Goal: Task Accomplishment & Management: Manage account settings

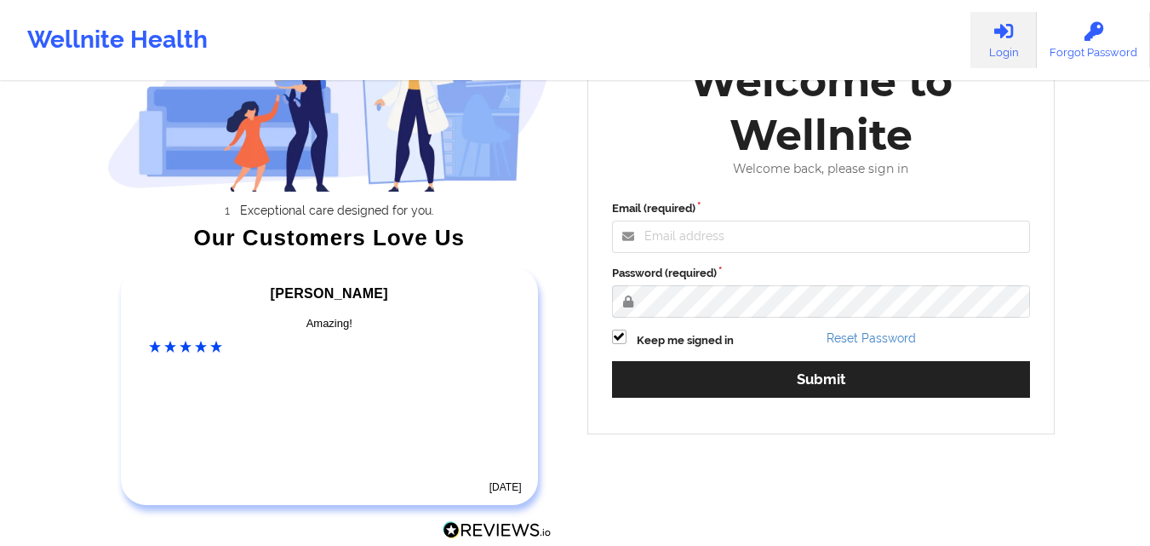
scroll to position [161, 0]
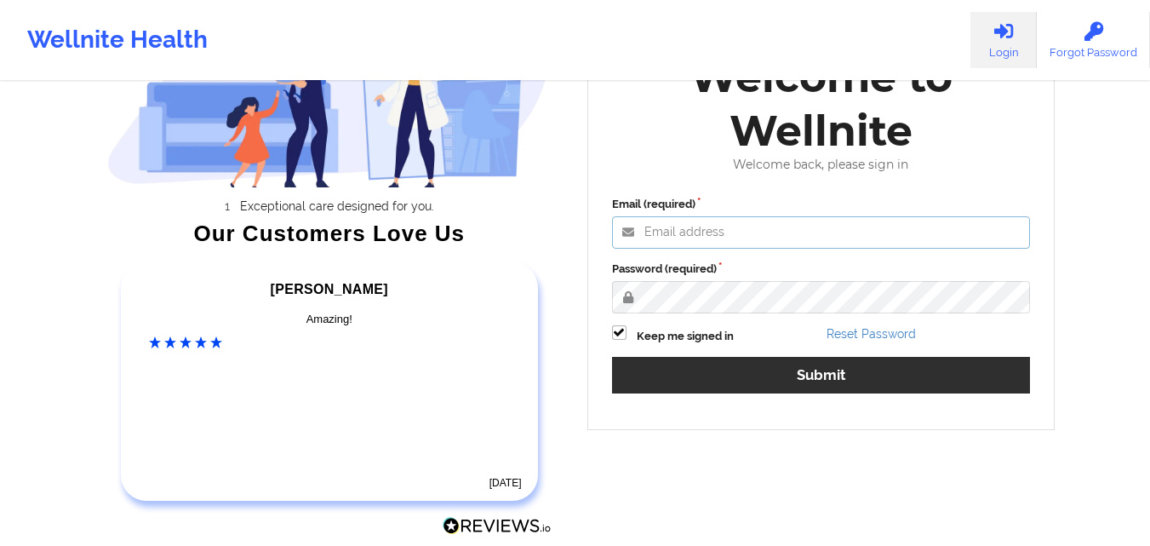
type input "[EMAIL_ADDRESS][DOMAIN_NAME]"
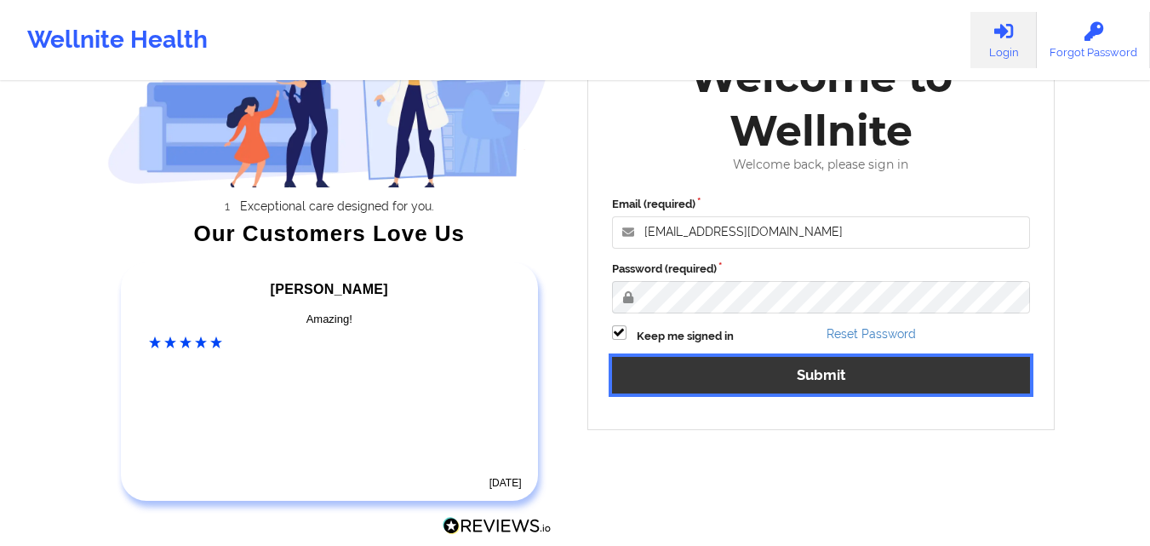
click at [806, 364] on button "Submit" at bounding box center [821, 375] width 419 height 37
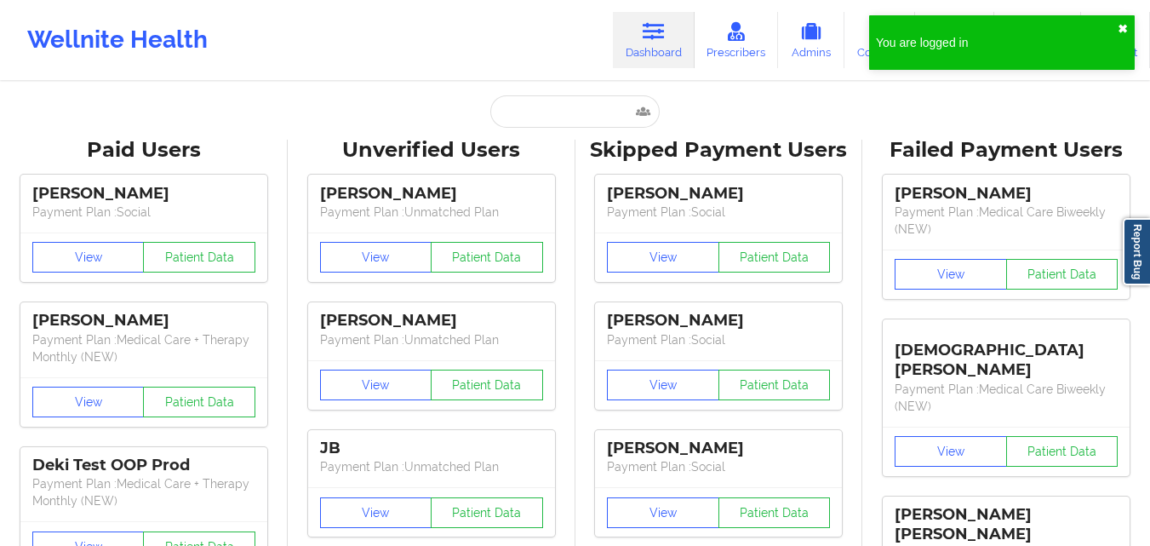
click at [1122, 29] on button "✖︎" at bounding box center [1123, 29] width 10 height 14
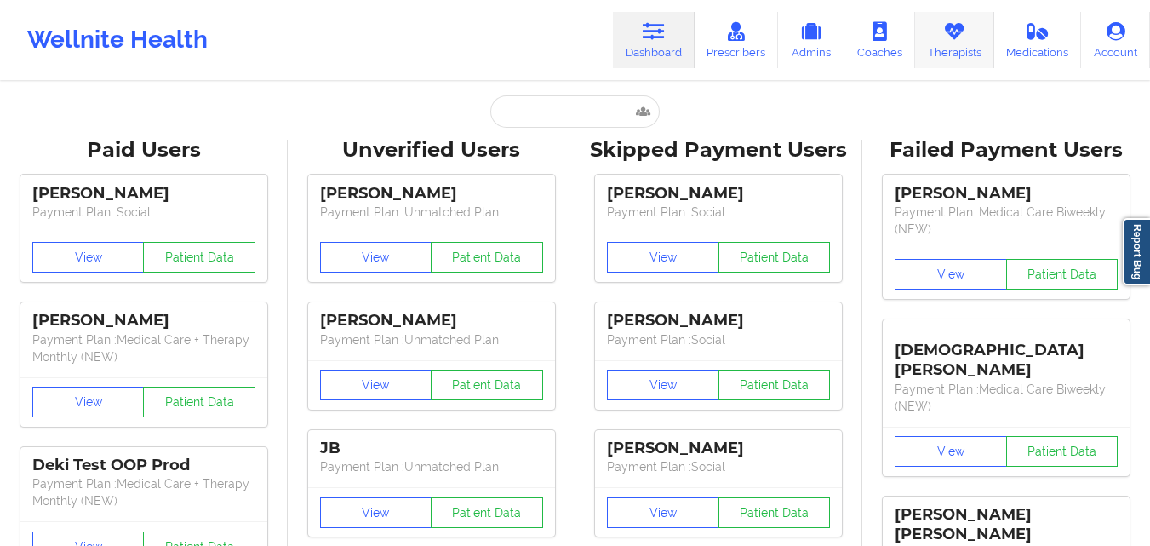
click at [963, 50] on link "Therapists" at bounding box center [954, 40] width 79 height 56
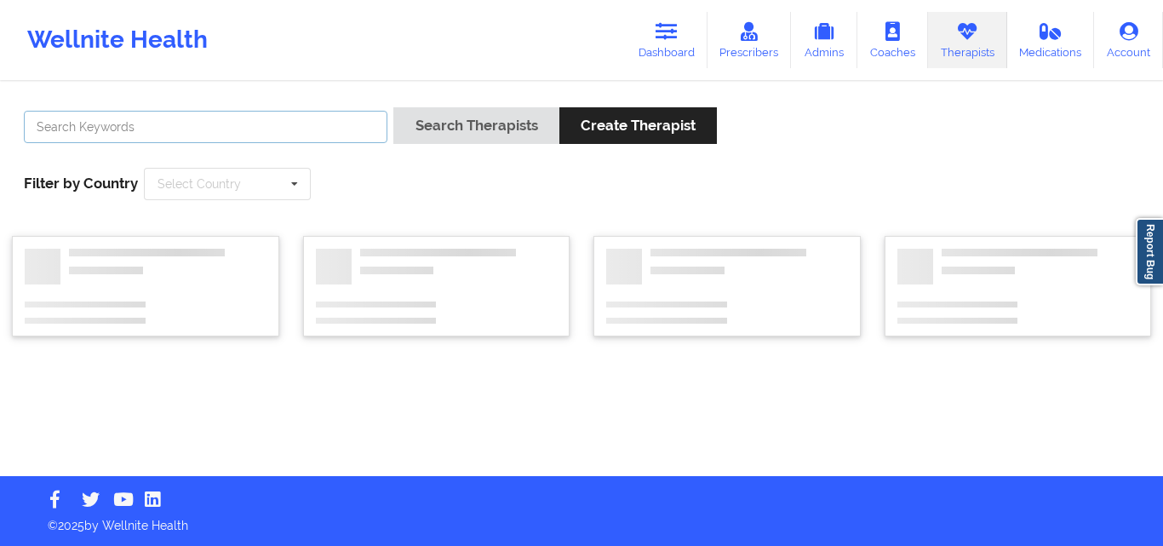
click at [336, 132] on input "text" at bounding box center [206, 127] width 364 height 32
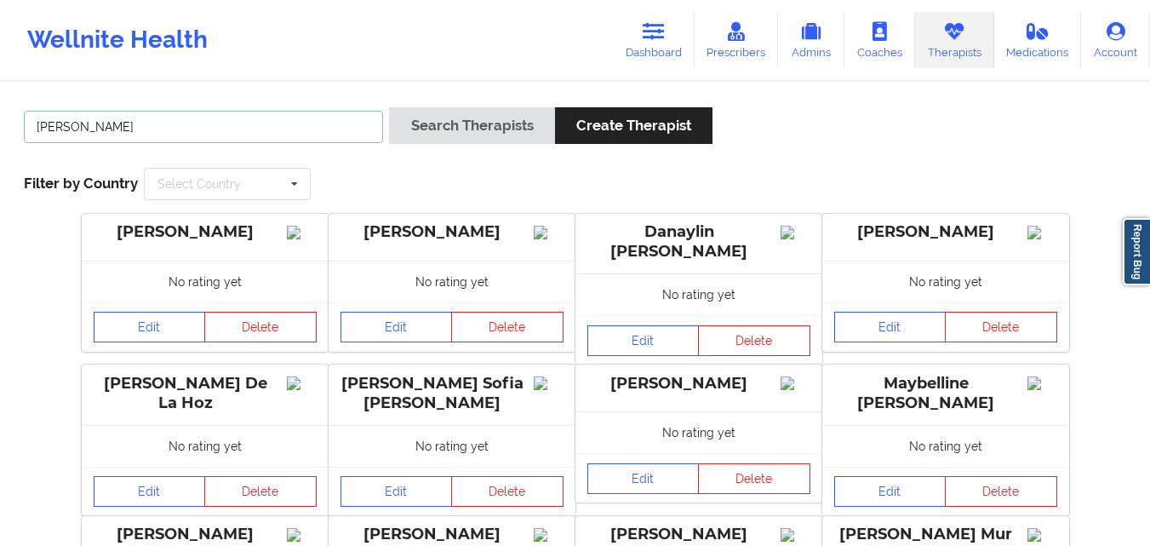
type input "[PERSON_NAME]"
click at [389, 107] on button "Search Therapists" at bounding box center [471, 125] width 165 height 37
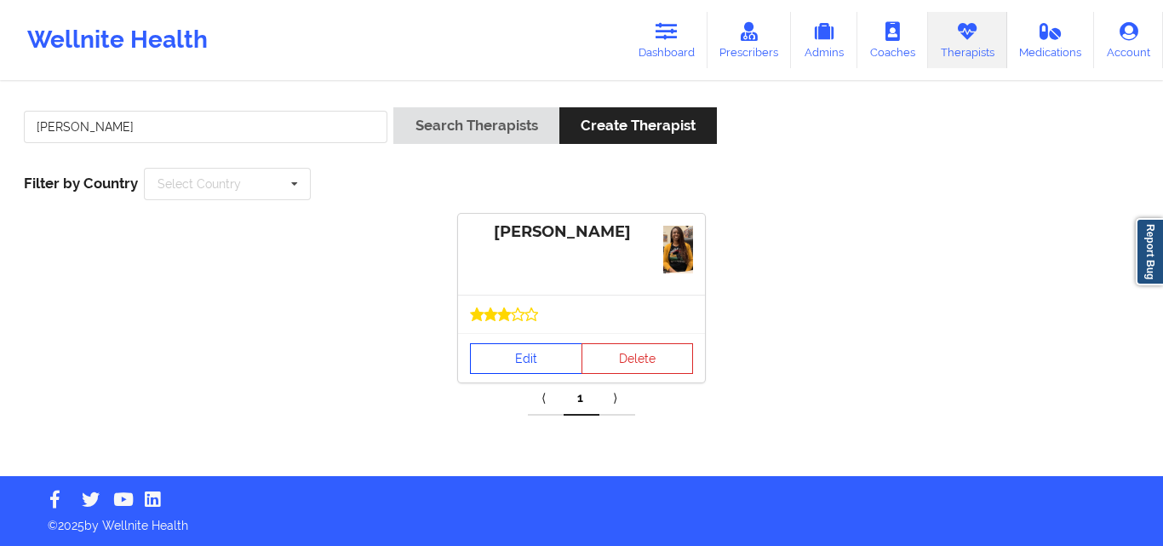
click at [536, 343] on link "Edit" at bounding box center [526, 358] width 112 height 31
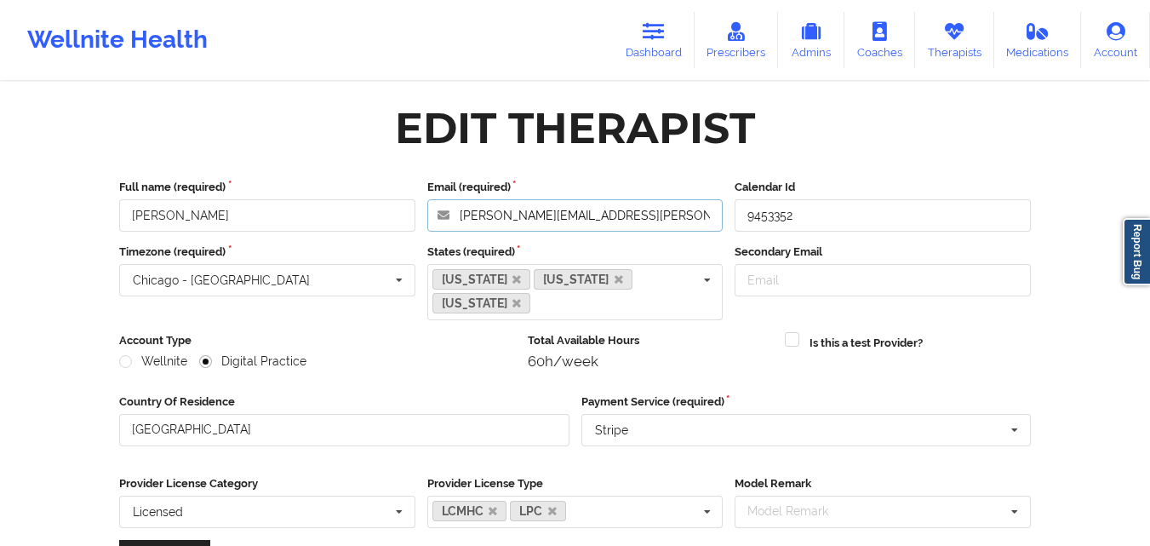
click at [642, 215] on input "[PERSON_NAME][EMAIL_ADDRESS][PERSON_NAME][DOMAIN_NAME]" at bounding box center [575, 215] width 296 height 32
